Goal: Obtain resource: Download file/media

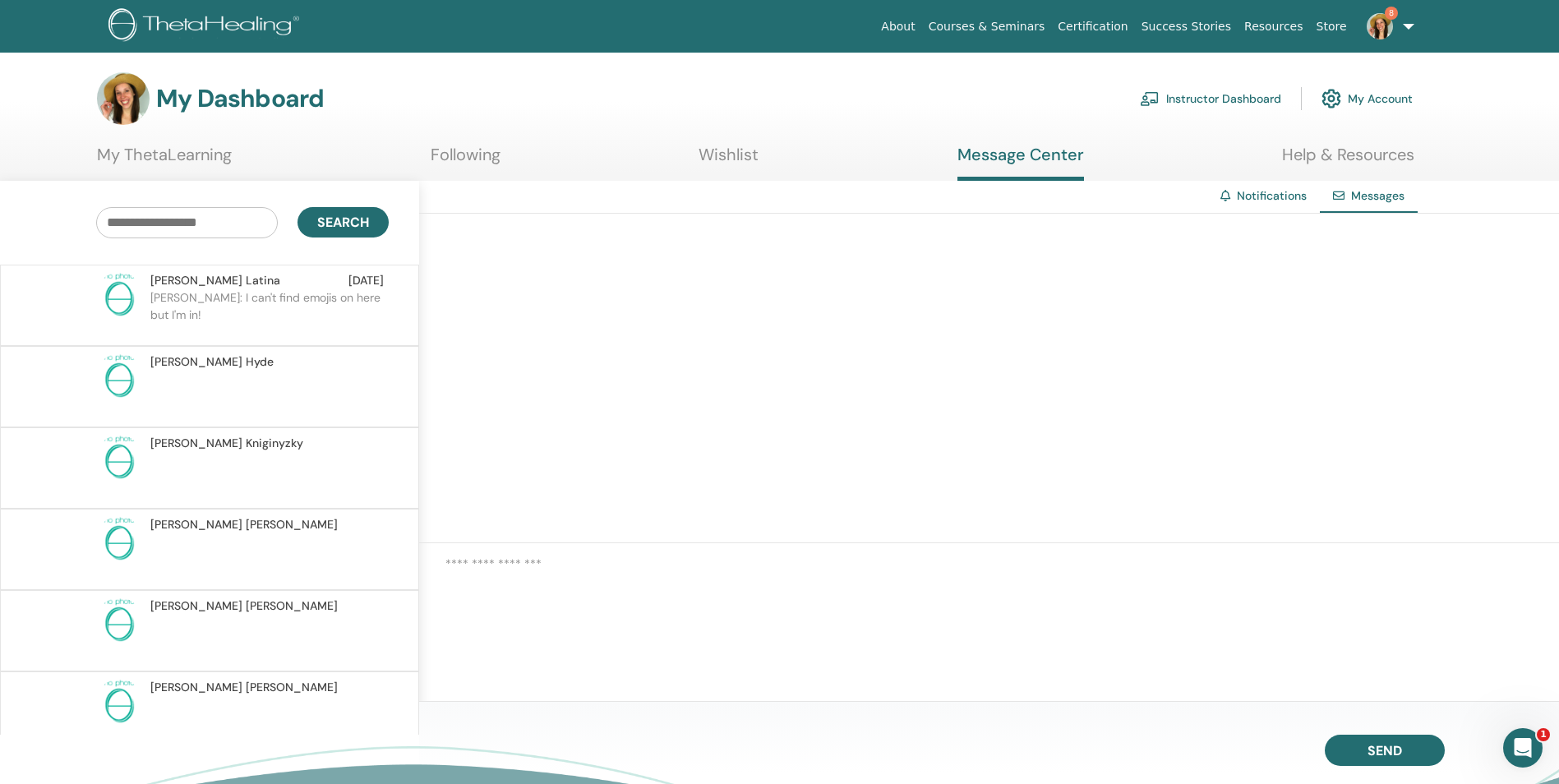
click at [302, 319] on p "Stephanie: I can't find emojis on here but I'm in!" at bounding box center [269, 313] width 238 height 49
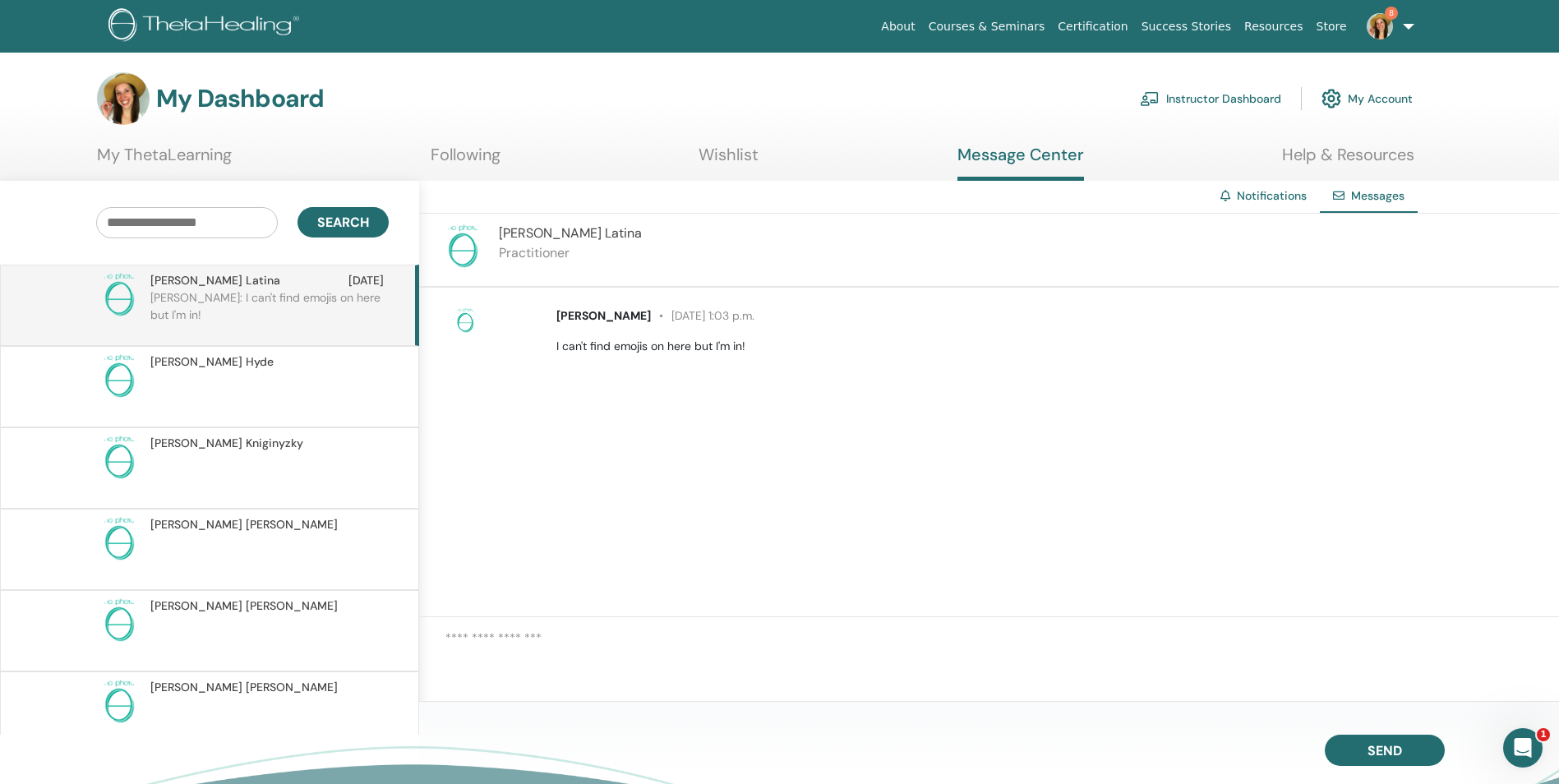
click at [302, 397] on p at bounding box center [269, 394] width 238 height 49
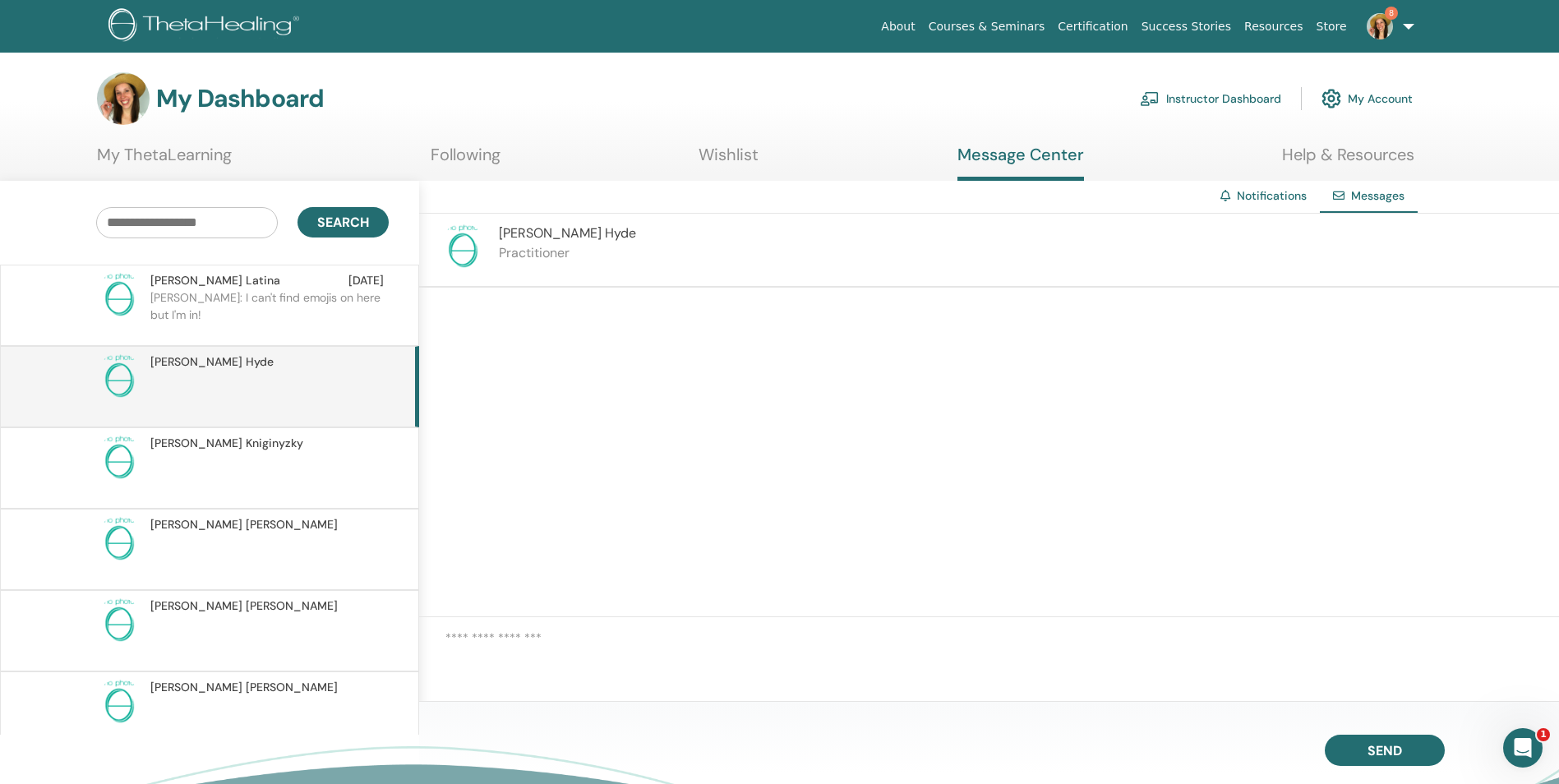
click at [307, 319] on p "Stephanie: I can't find emojis on here but I'm in!" at bounding box center [269, 313] width 238 height 49
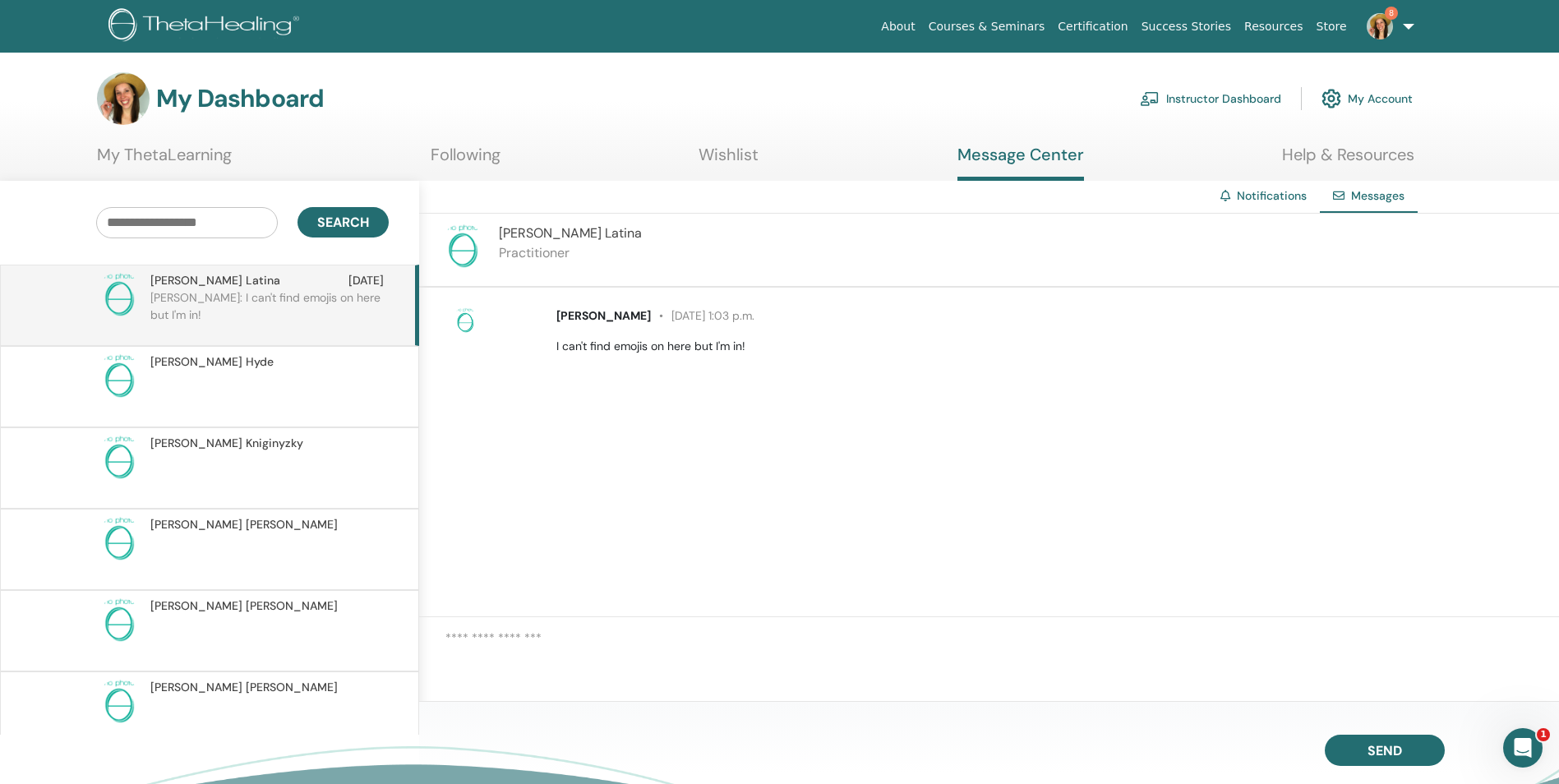
click at [1267, 190] on link "Notifications" at bounding box center [1272, 195] width 69 height 14
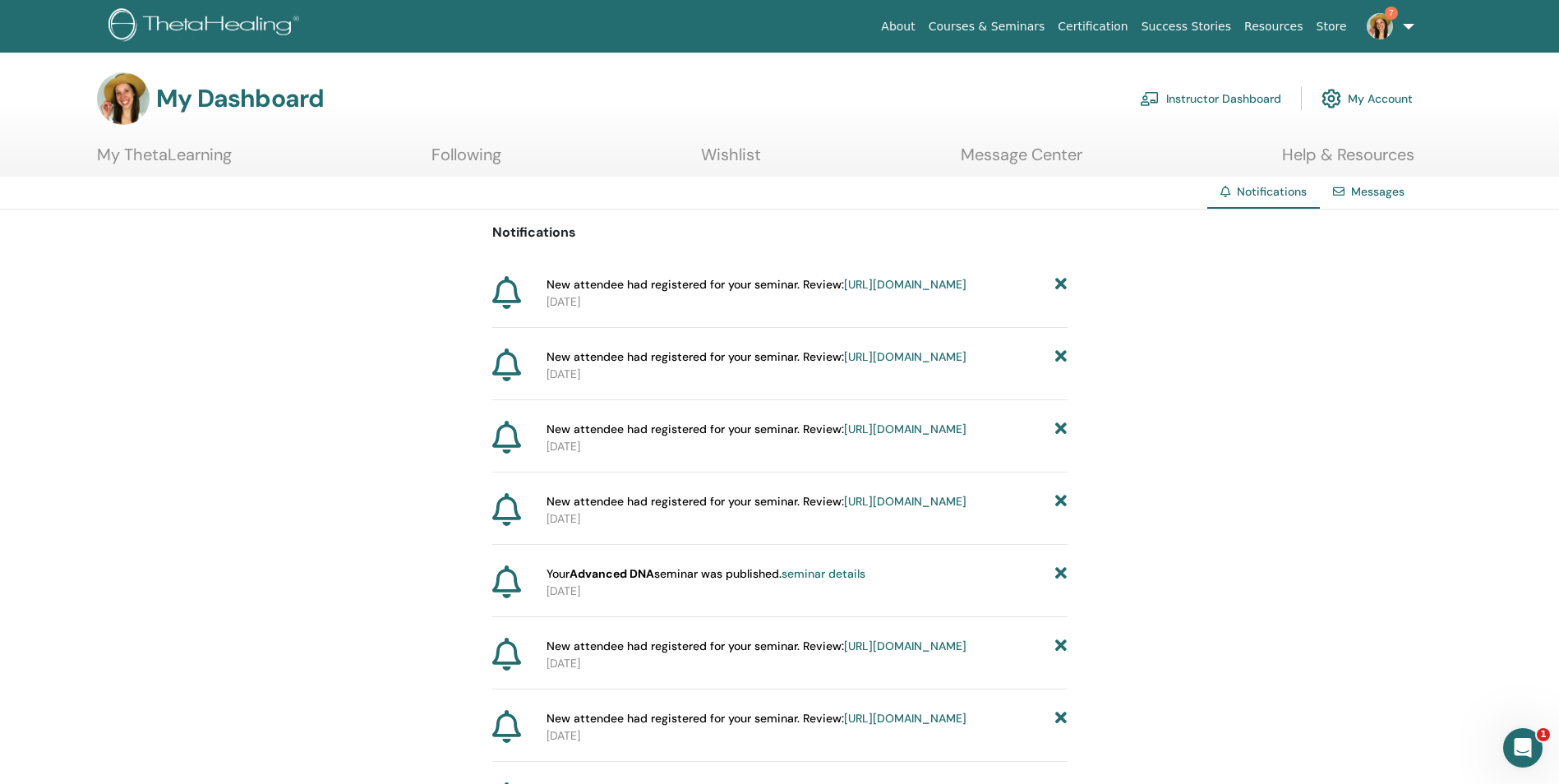
click at [1271, 101] on link "Instructor Dashboard" at bounding box center [1211, 98] width 142 height 36
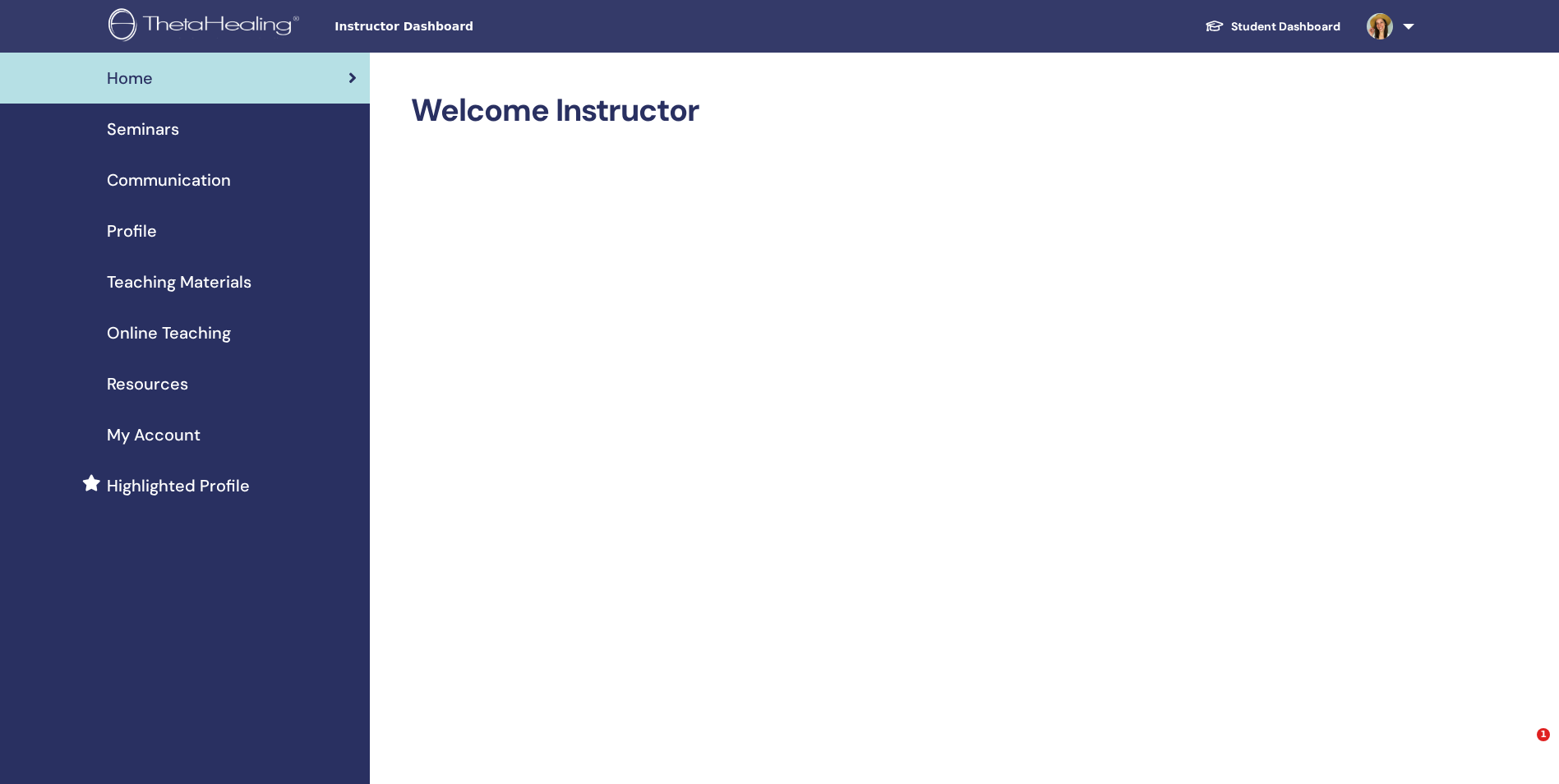
click at [210, 281] on span "Teaching Materials" at bounding box center [179, 282] width 145 height 25
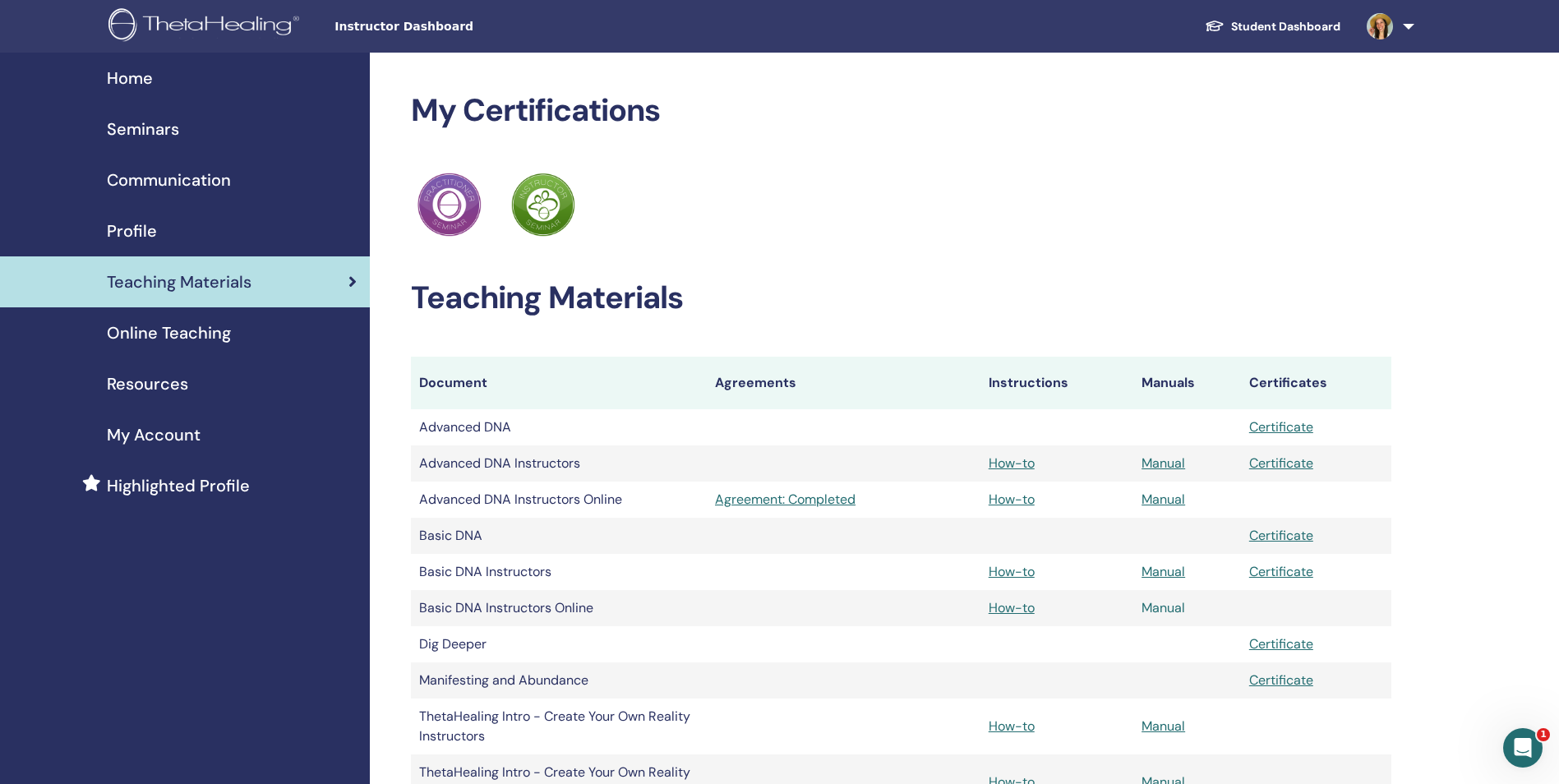
click at [1170, 609] on link "Manual" at bounding box center [1163, 608] width 43 height 17
